Goal: Transaction & Acquisition: Purchase product/service

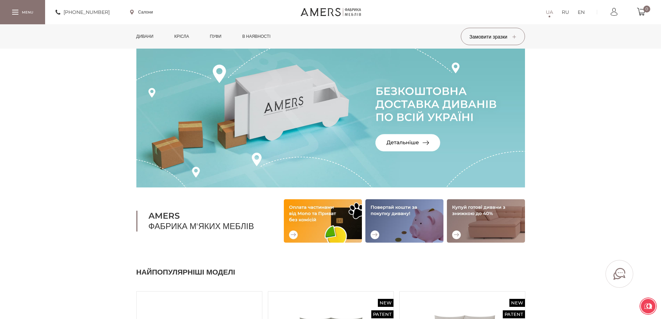
click at [147, 35] on link "Дивани" at bounding box center [145, 36] width 28 height 24
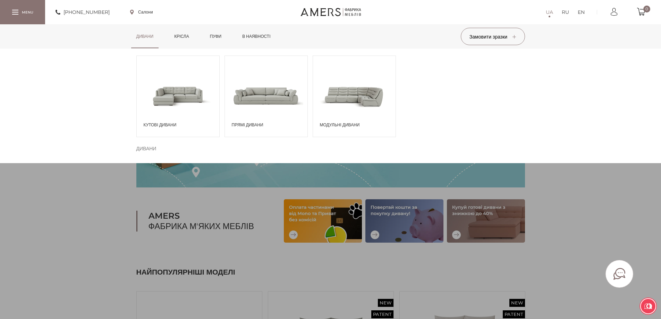
click at [252, 104] on span at bounding box center [266, 95] width 83 height 48
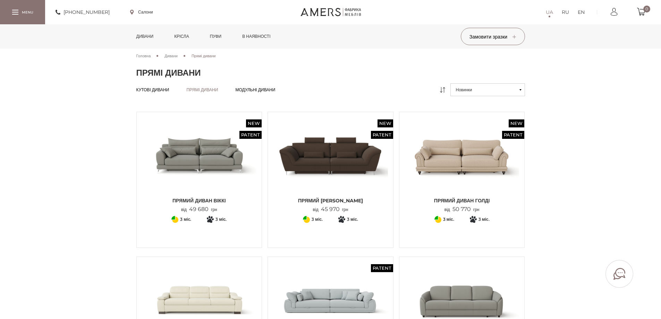
click at [201, 156] on img at bounding box center [199, 155] width 115 height 76
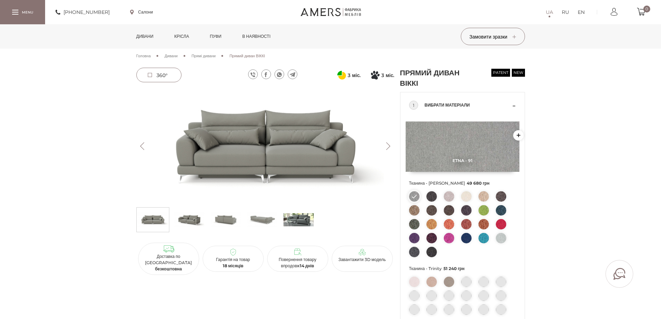
click at [290, 156] on img at bounding box center [265, 145] width 258 height 115
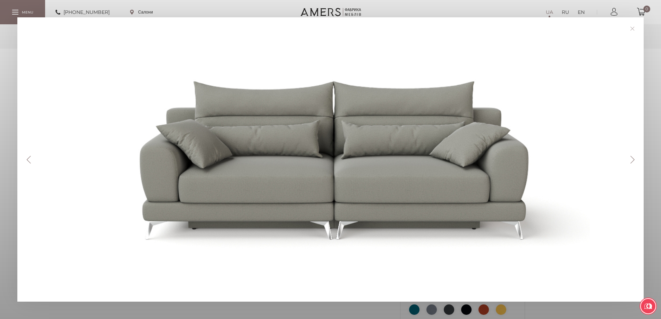
click at [633, 162] on button "Next" at bounding box center [632, 160] width 12 height 8
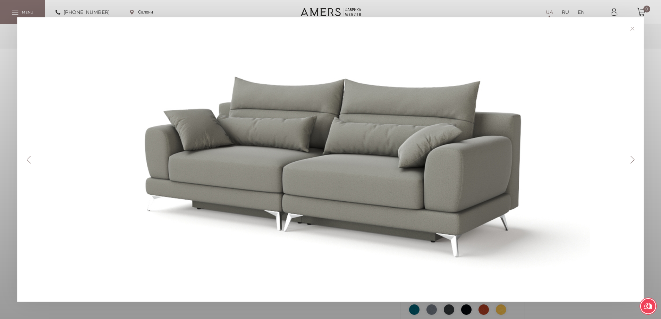
click at [633, 162] on button "Next" at bounding box center [632, 160] width 12 height 8
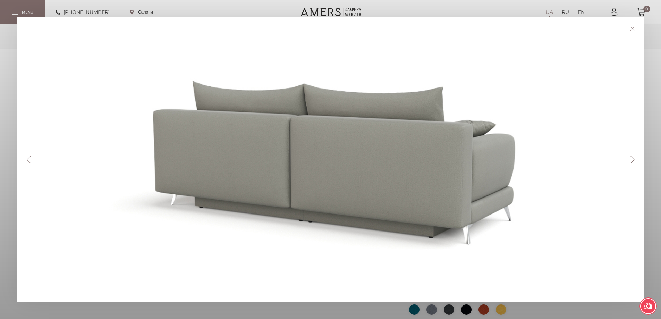
click at [633, 162] on button "Next" at bounding box center [632, 160] width 12 height 8
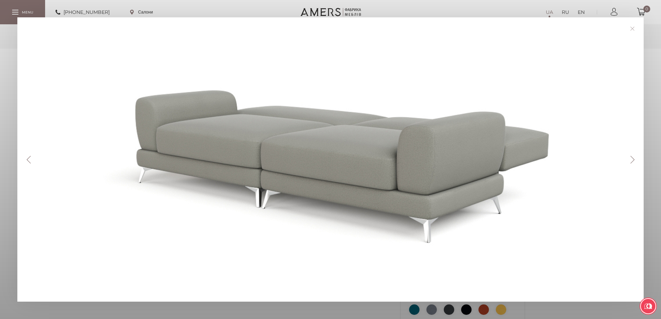
click at [633, 162] on button "Next" at bounding box center [632, 160] width 12 height 8
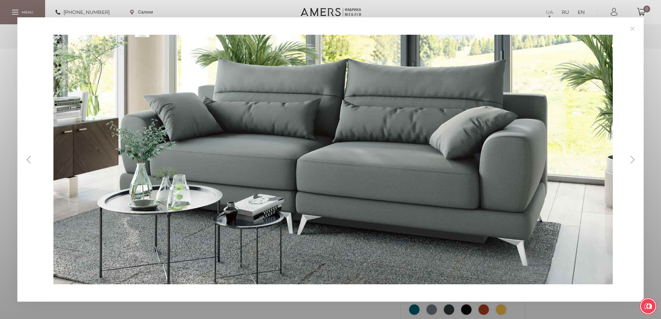
click at [633, 162] on button "Next" at bounding box center [632, 160] width 12 height 8
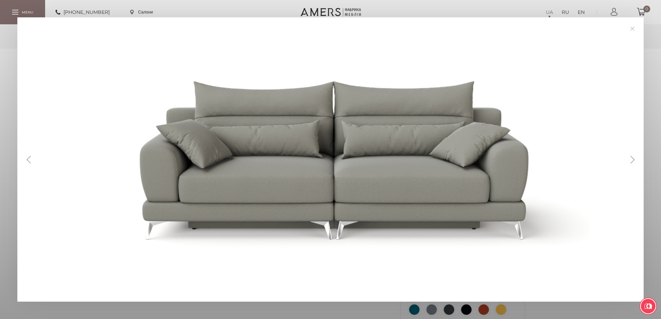
click at [35, 163] on div at bounding box center [333, 159] width 597 height 249
click at [26, 159] on button "Previous" at bounding box center [29, 160] width 12 height 8
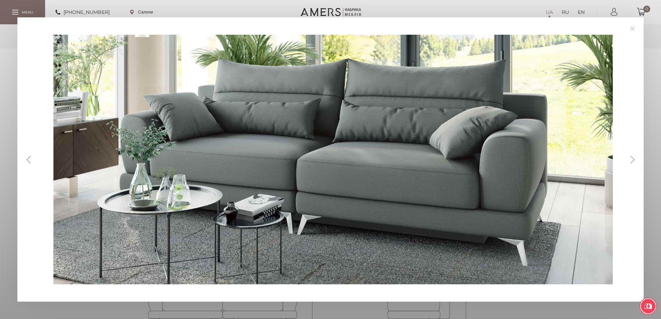
click at [0, 52] on div "Previous Next" at bounding box center [330, 159] width 661 height 319
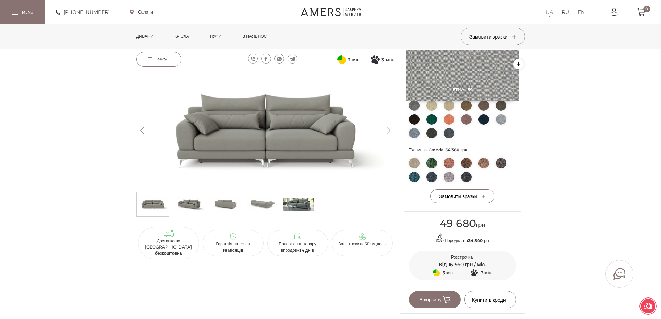
scroll to position [243, 0]
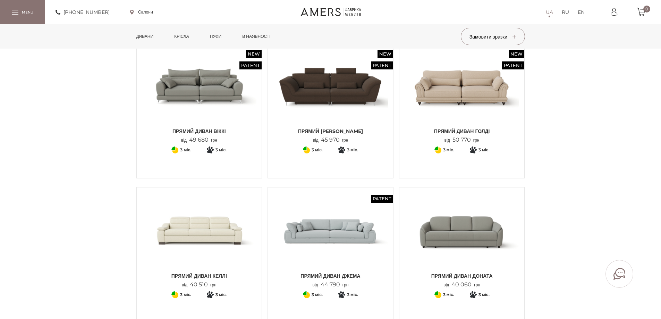
click at [182, 114] on img at bounding box center [199, 86] width 115 height 76
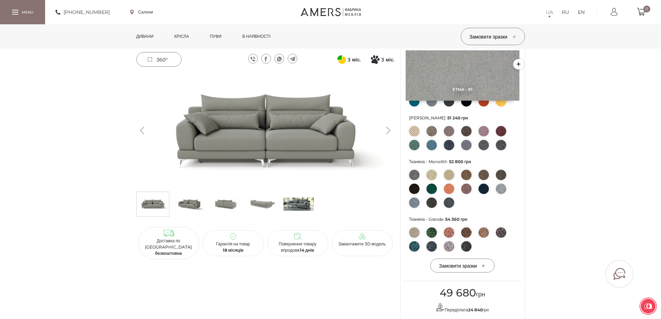
scroll to position [277, 0]
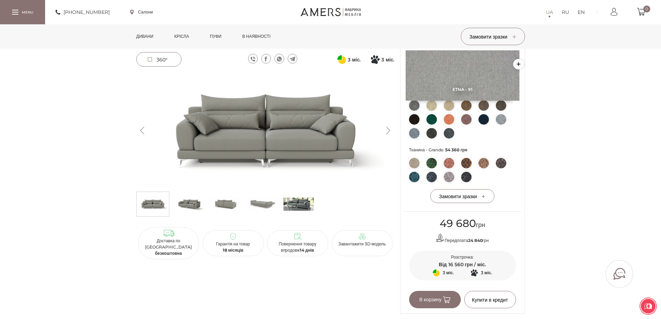
click at [261, 200] on img at bounding box center [262, 204] width 30 height 21
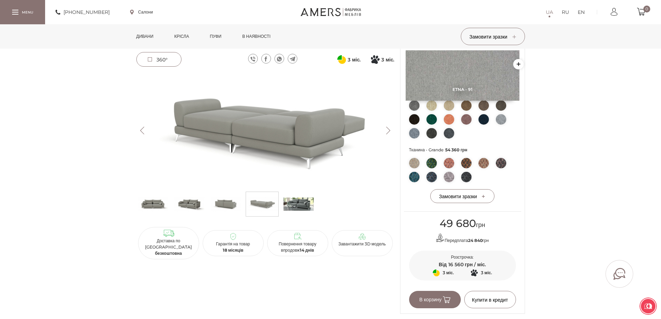
click at [255, 148] on img at bounding box center [265, 130] width 258 height 115
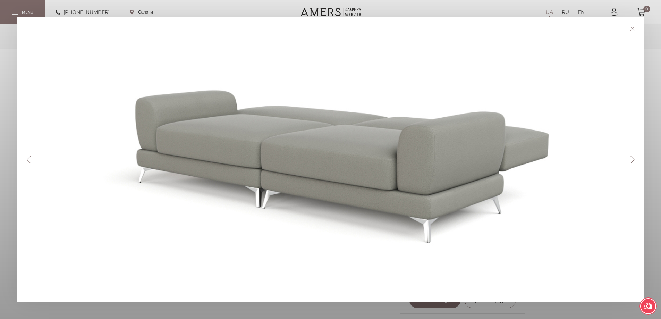
click at [634, 160] on button "Next" at bounding box center [632, 160] width 12 height 8
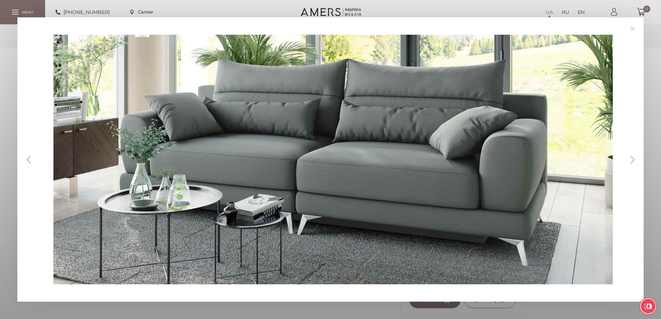
click at [23, 156] on button "Previous" at bounding box center [29, 160] width 12 height 8
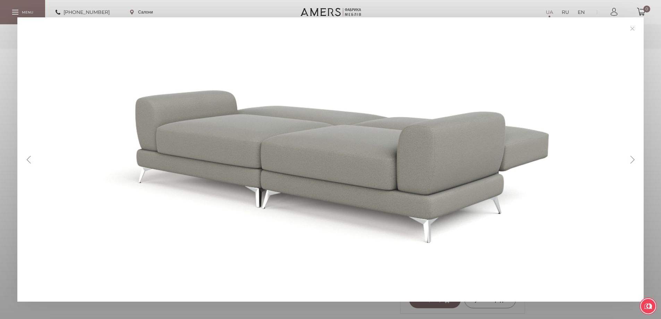
click at [23, 156] on button "Previous" at bounding box center [29, 160] width 12 height 8
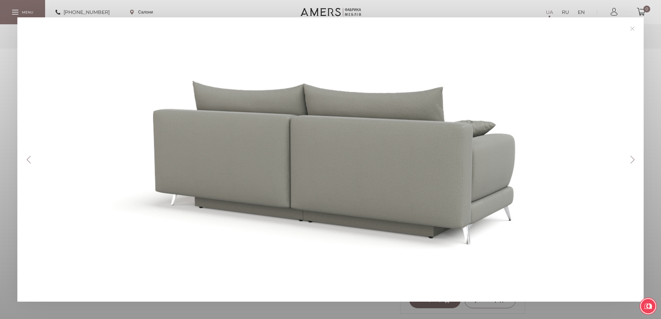
click at [23, 156] on button "Previous" at bounding box center [29, 160] width 12 height 8
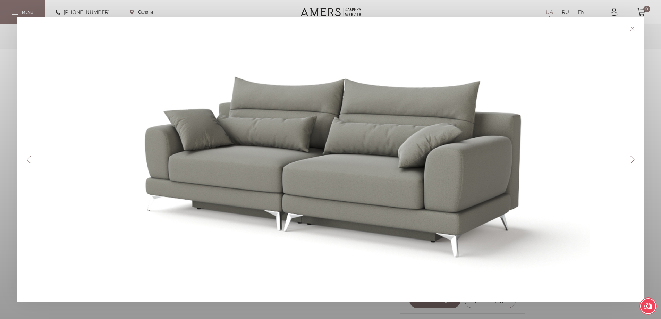
click at [635, 160] on button "Next" at bounding box center [632, 160] width 12 height 8
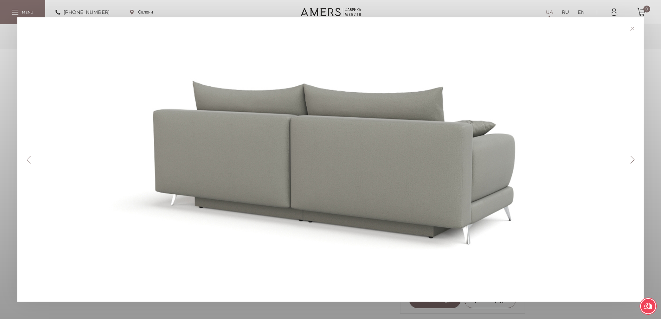
click at [635, 160] on button "Next" at bounding box center [632, 160] width 12 height 8
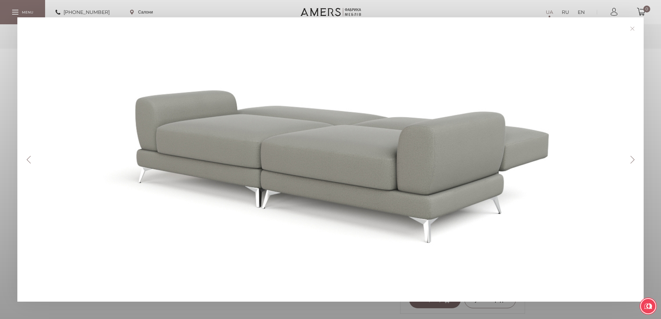
click at [635, 160] on button "Next" at bounding box center [632, 160] width 12 height 8
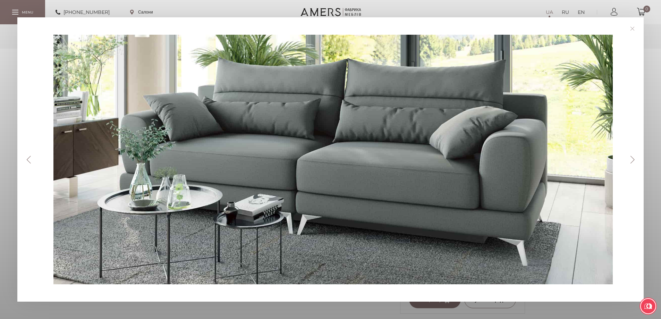
click at [635, 160] on button "Next" at bounding box center [632, 160] width 12 height 8
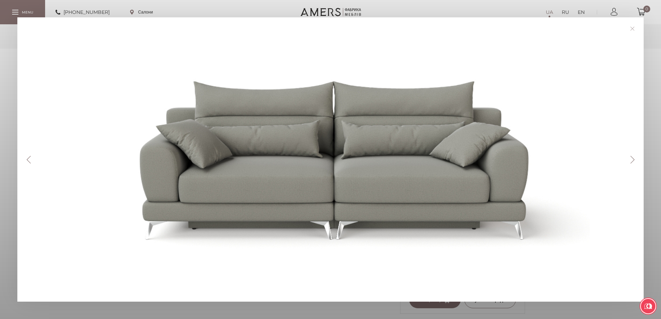
click at [635, 160] on button "Next" at bounding box center [632, 160] width 12 height 8
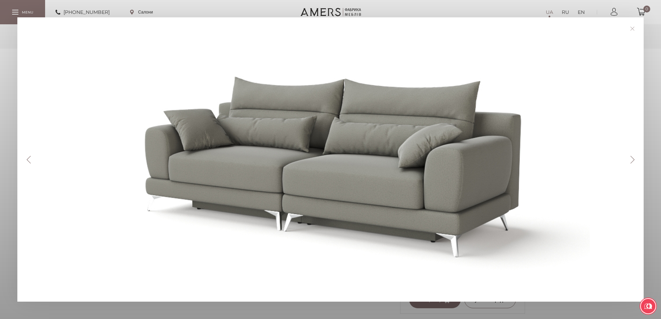
click at [635, 160] on button "Next" at bounding box center [632, 160] width 12 height 8
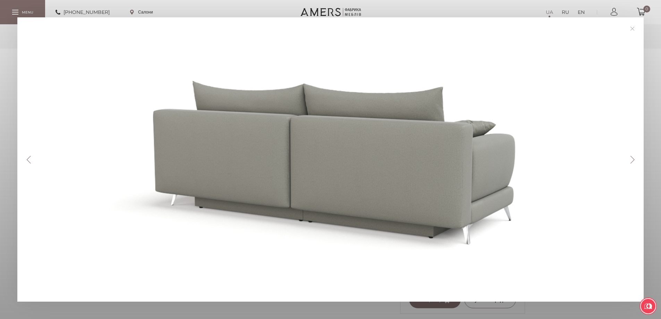
click at [635, 160] on button "Next" at bounding box center [632, 160] width 12 height 8
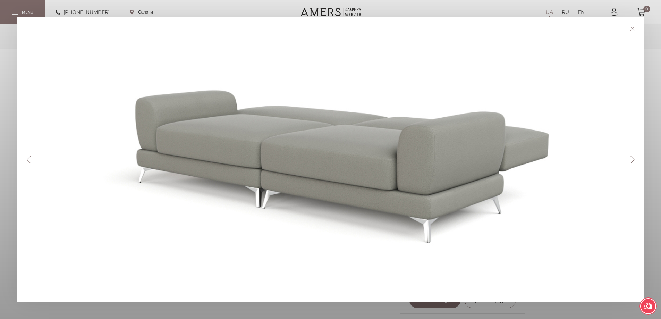
click at [635, 28] on link at bounding box center [632, 28] width 11 height 11
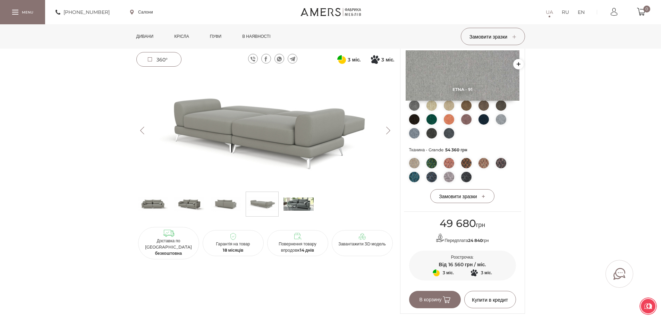
click at [305, 204] on img at bounding box center [298, 204] width 30 height 21
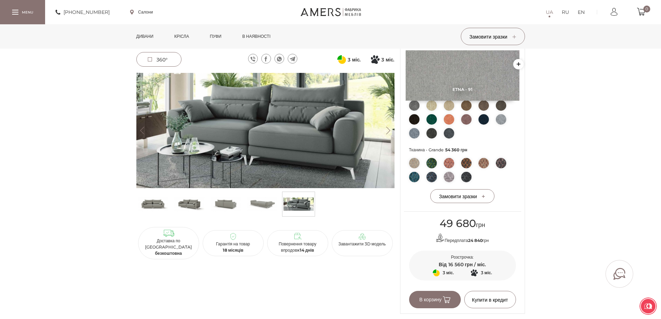
click at [331, 165] on img at bounding box center [265, 130] width 258 height 115
